Goal: Task Accomplishment & Management: Manage account settings

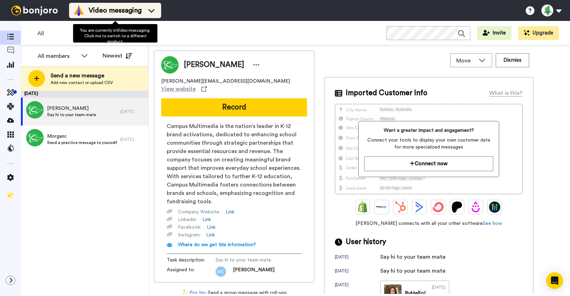
click at [139, 14] on span "Video messaging" at bounding box center [115, 11] width 53 height 10
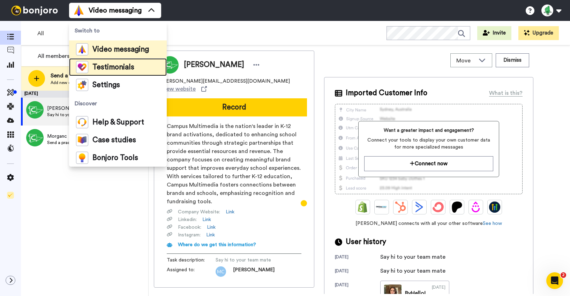
click at [116, 66] on span "Testimonials" at bounding box center [114, 67] width 42 height 7
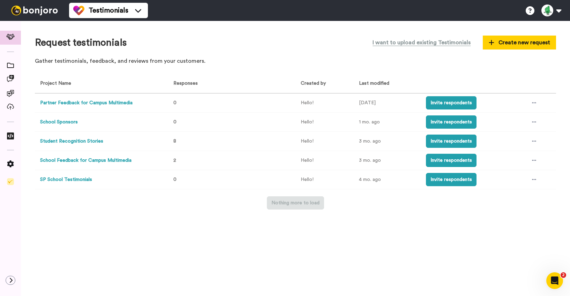
click at [82, 163] on button "School Feedback for Campus Multimedia" at bounding box center [85, 160] width 91 height 7
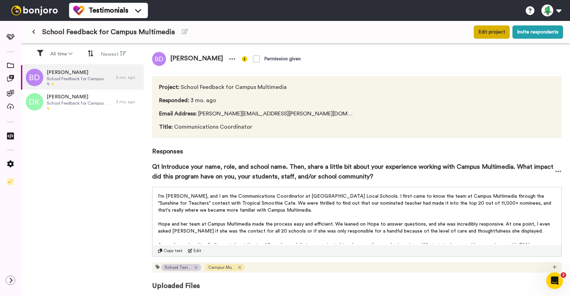
click at [496, 34] on button "Edit project" at bounding box center [492, 31] width 36 height 13
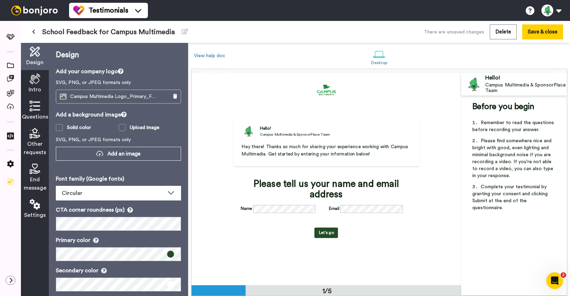
scroll to position [40, 0]
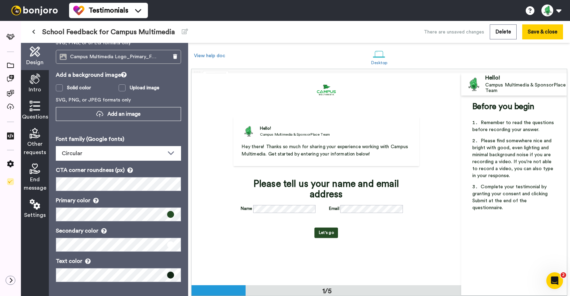
click at [35, 81] on icon at bounding box center [35, 79] width 10 height 10
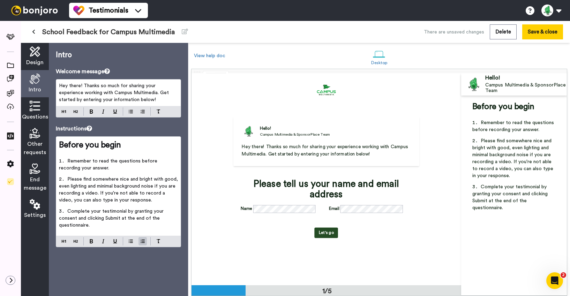
click at [91, 176] on li "Please find somewhere nice and bright with good, even lighting and minimal back…" at bounding box center [118, 192] width 119 height 32
click at [33, 113] on span "Questions" at bounding box center [35, 117] width 26 height 8
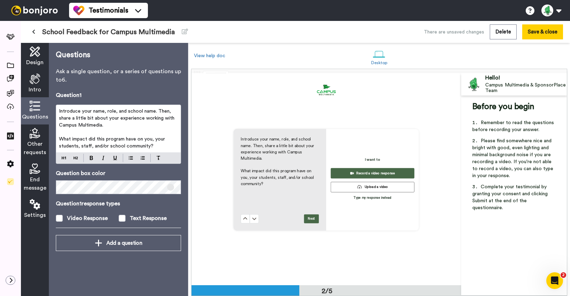
scroll to position [212, 0]
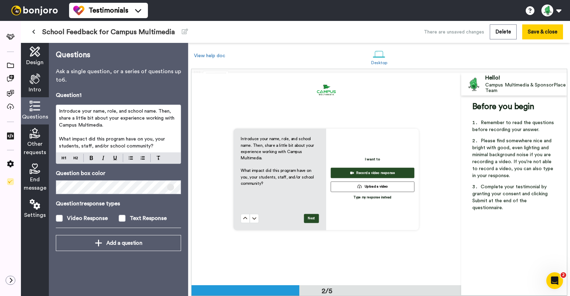
click at [116, 119] on span "Introduce your name, role, and school name. Then, share a little bit about your…" at bounding box center [117, 118] width 117 height 19
click at [105, 142] on span "What impact did this program have on you, your students, staff, and/or school c…" at bounding box center [113, 143] width 108 height 12
click at [32, 142] on span "Other requests" at bounding box center [35, 148] width 22 height 17
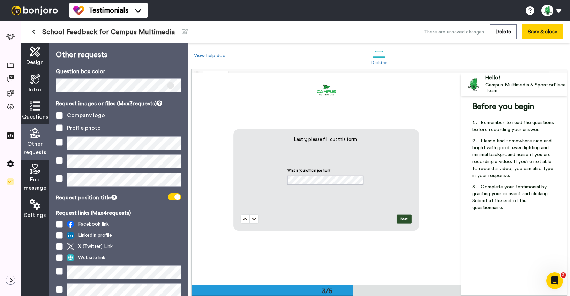
scroll to position [424, 0]
click at [36, 177] on span "End message" at bounding box center [35, 184] width 23 height 17
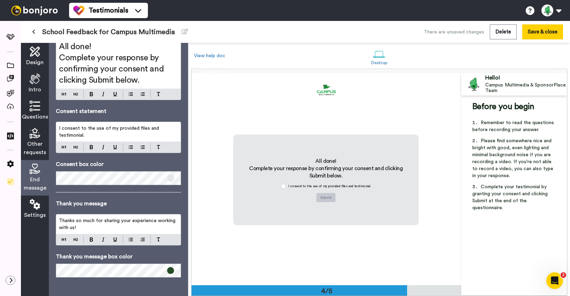
scroll to position [44, 0]
click at [539, 32] on button "Save & close" at bounding box center [543, 31] width 41 height 15
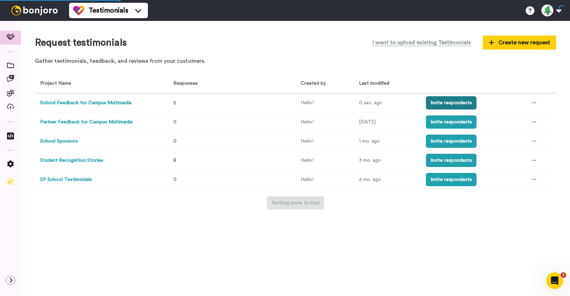
click at [452, 105] on button "Invite respondents" at bounding box center [451, 102] width 51 height 13
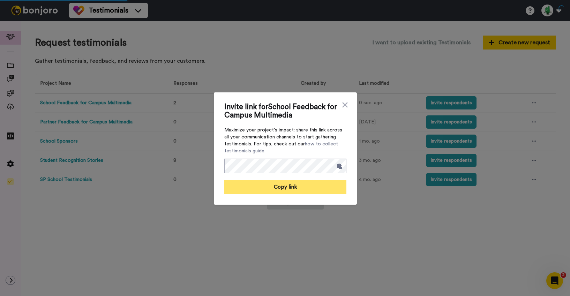
click at [289, 189] on button "Copy link" at bounding box center [285, 187] width 122 height 14
